Goal: Find contact information: Obtain details needed to contact an individual or organization

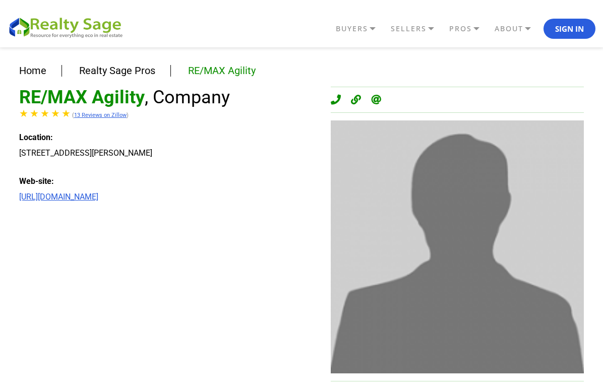
click at [98, 202] on link "[URL][DOMAIN_NAME]" at bounding box center [58, 197] width 79 height 10
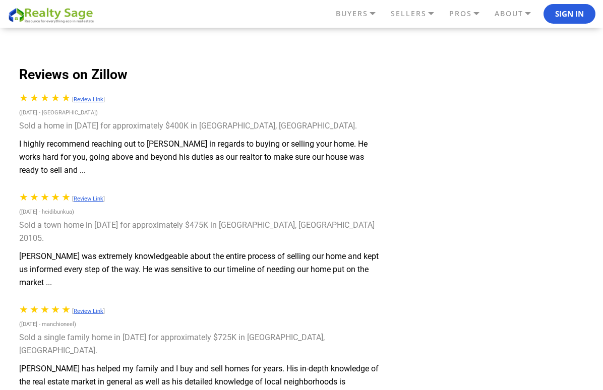
scroll to position [269, 0]
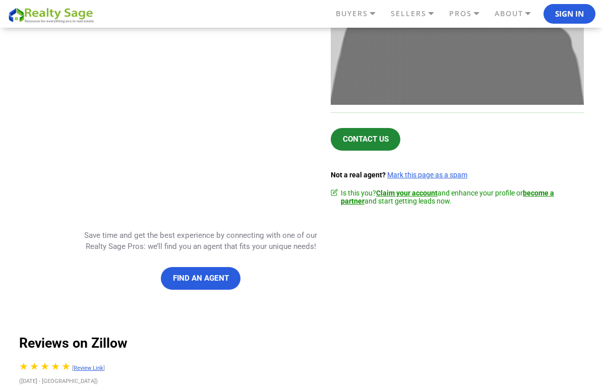
click at [358, 151] on link "Contact Us" at bounding box center [366, 139] width 70 height 23
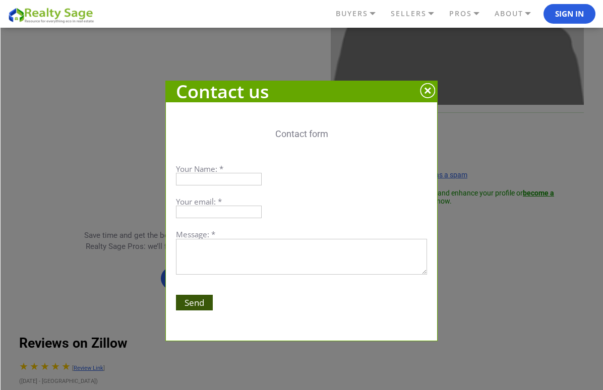
click at [236, 176] on input "text" at bounding box center [219, 179] width 86 height 13
type input "[PERSON_NAME]"
click at [208, 213] on input "email" at bounding box center [219, 212] width 86 height 13
type input "[PERSON_NAME][EMAIL_ADDRESS][DOMAIN_NAME]"
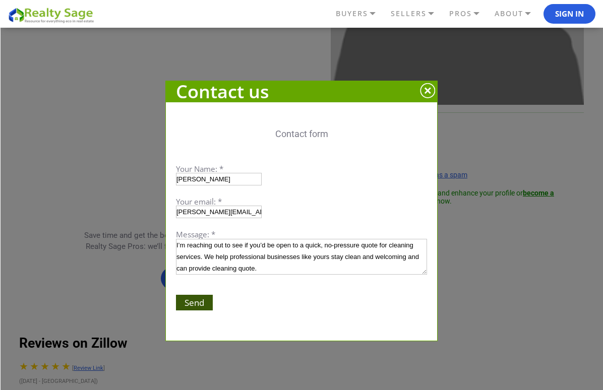
type textarea "I’m reaching out to see if you’d be open to a quick, no-pressure quote for clea…"
click at [198, 303] on input "Send" at bounding box center [194, 303] width 37 height 16
